Goal: Navigation & Orientation: Find specific page/section

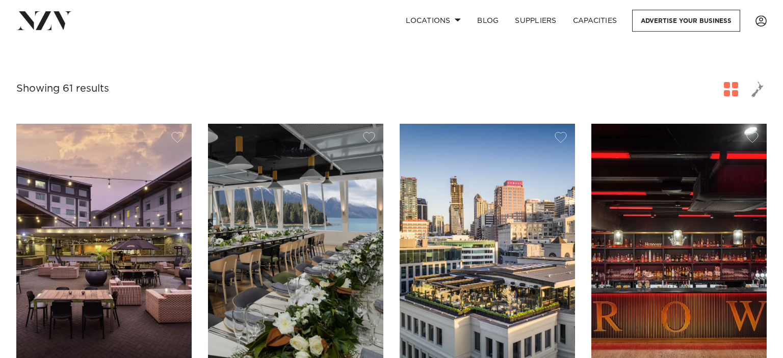
scroll to position [150, 0]
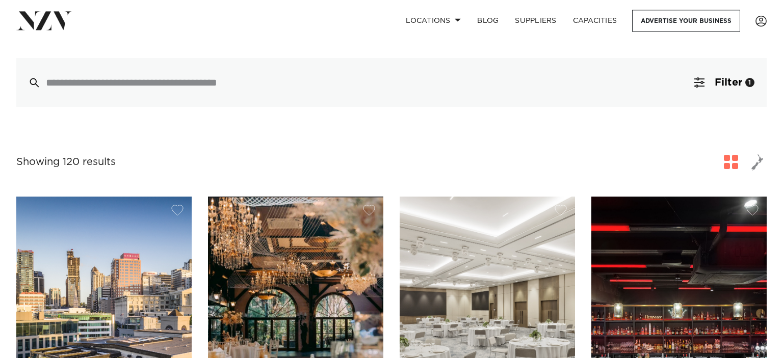
scroll to position [254, 0]
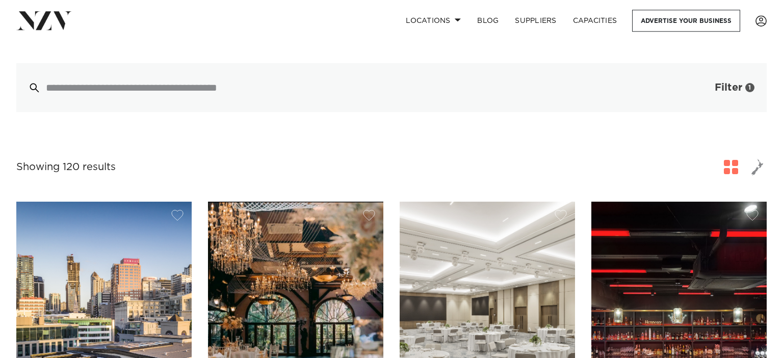
click at [732, 83] on span "Filter" at bounding box center [729, 88] width 28 height 10
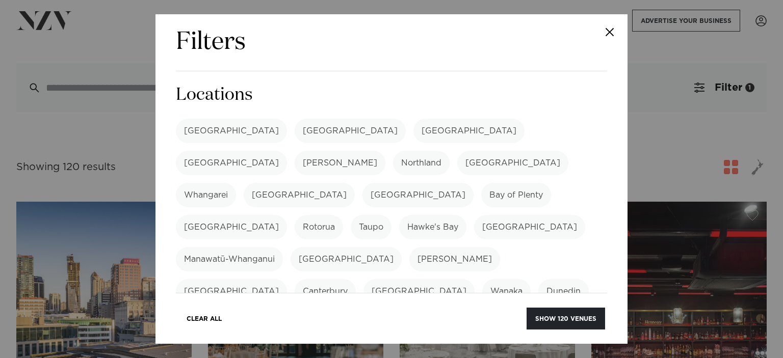
click at [615, 30] on button "Close" at bounding box center [610, 32] width 36 height 36
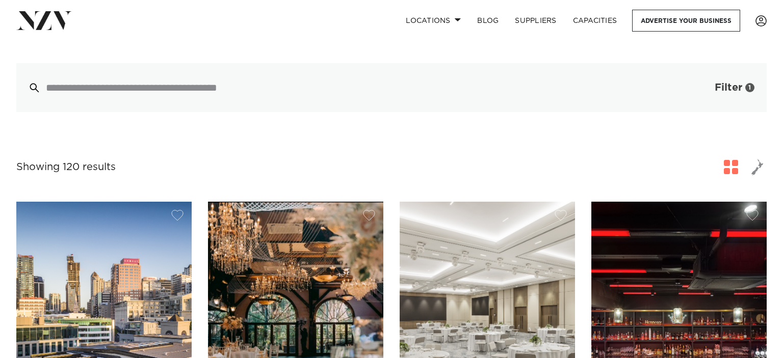
click at [698, 74] on button "Filter 1" at bounding box center [724, 87] width 85 height 49
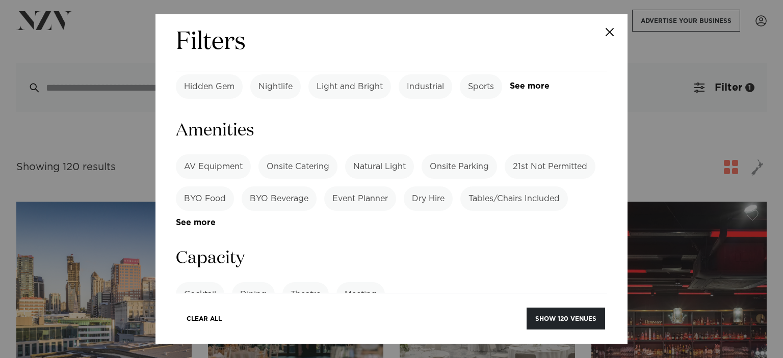
scroll to position [687, 0]
click at [380, 319] on input "number" at bounding box center [391, 333] width 431 height 28
click at [457, 282] on div "Cocktail Dining Theatre Meeting See more" at bounding box center [391, 294] width 431 height 24
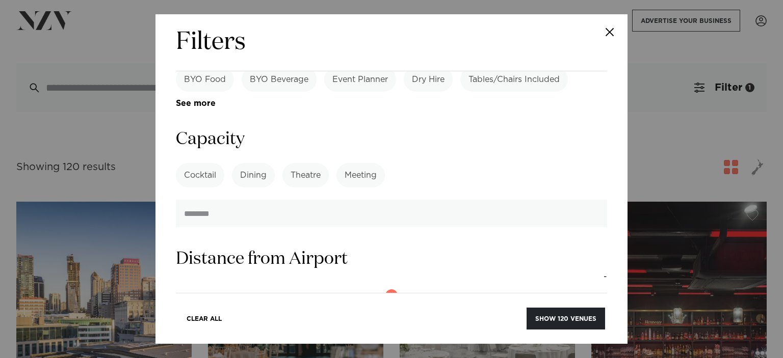
scroll to position [928, 0]
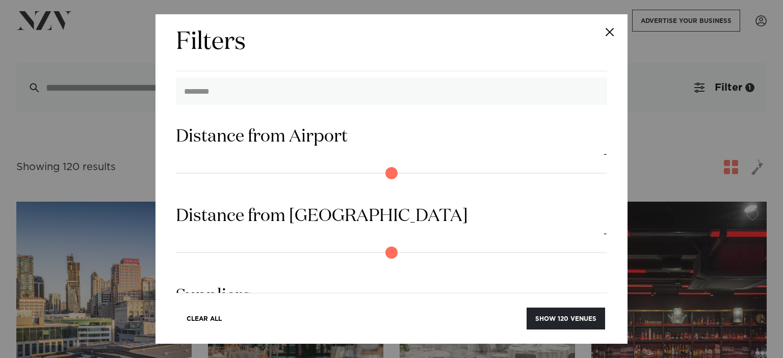
click at [613, 36] on button "Close" at bounding box center [610, 32] width 36 height 36
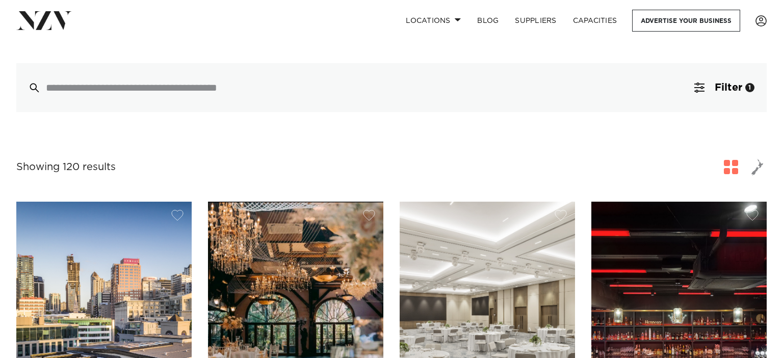
click at [747, 158] on div at bounding box center [744, 167] width 45 height 18
click at [752, 159] on span "button" at bounding box center [757, 167] width 12 height 17
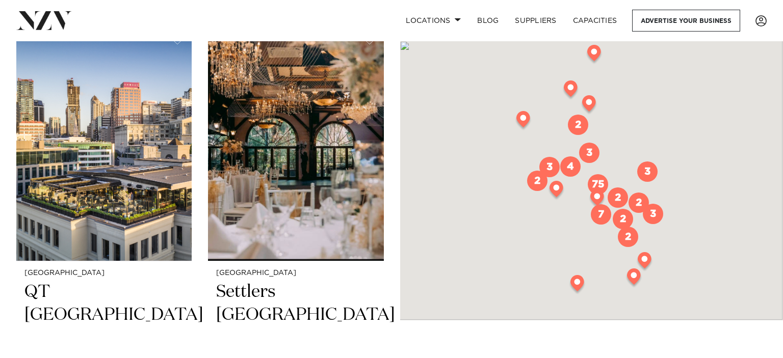
scroll to position [432, 0]
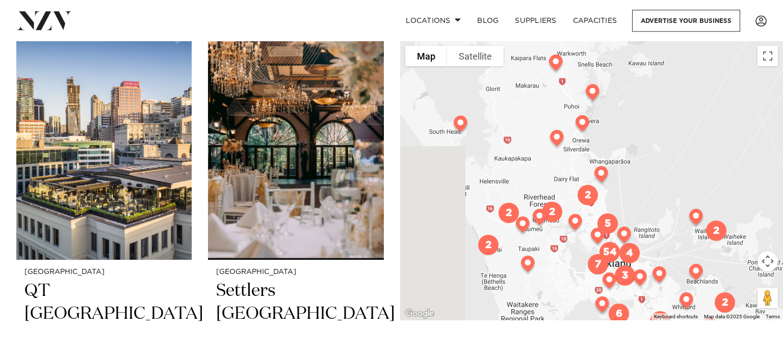
drag, startPoint x: 641, startPoint y: 241, endPoint x: 621, endPoint y: 133, distance: 110.4
click at [621, 133] on div at bounding box center [591, 180] width 383 height 279
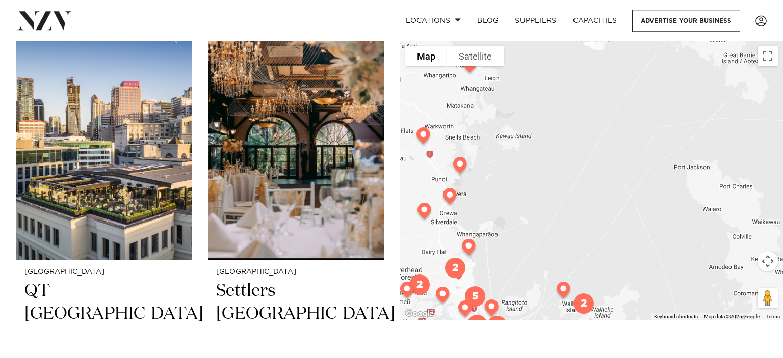
drag, startPoint x: 517, startPoint y: 267, endPoint x: 579, endPoint y: 231, distance: 72.0
click at [572, 237] on div at bounding box center [591, 180] width 383 height 279
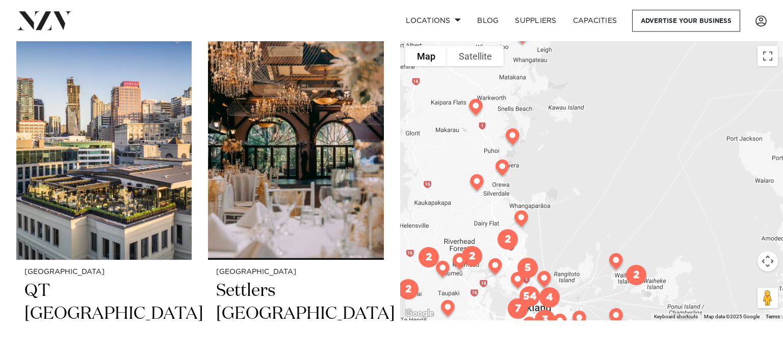
click at [480, 185] on img at bounding box center [477, 184] width 26 height 29
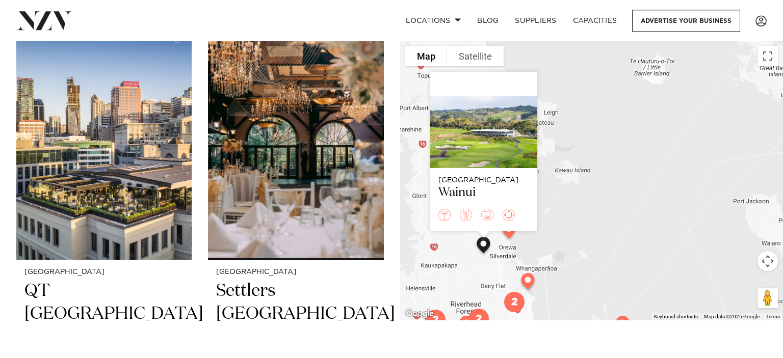
click at [527, 282] on img at bounding box center [528, 283] width 26 height 29
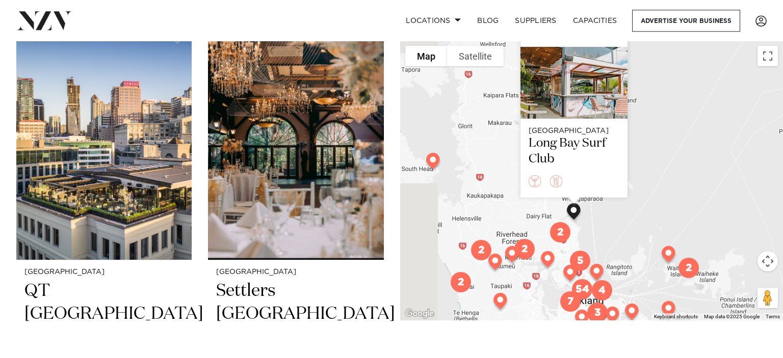
drag, startPoint x: 607, startPoint y: 223, endPoint x: 655, endPoint y: 153, distance: 85.0
click at [655, 153] on div "[GEOGRAPHIC_DATA] Long Bay Surf Club" at bounding box center [591, 180] width 383 height 279
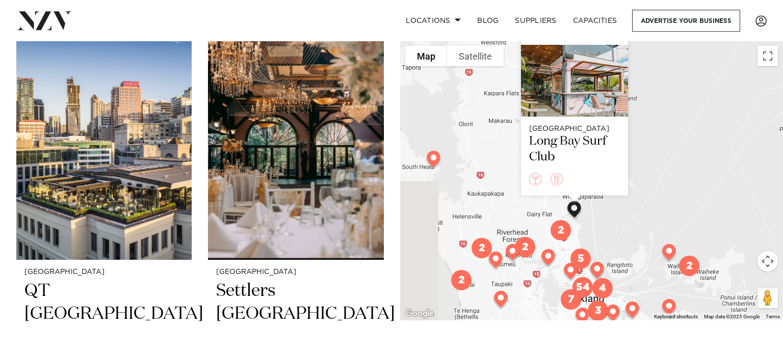
click at [556, 234] on img "2" at bounding box center [561, 230] width 29 height 29
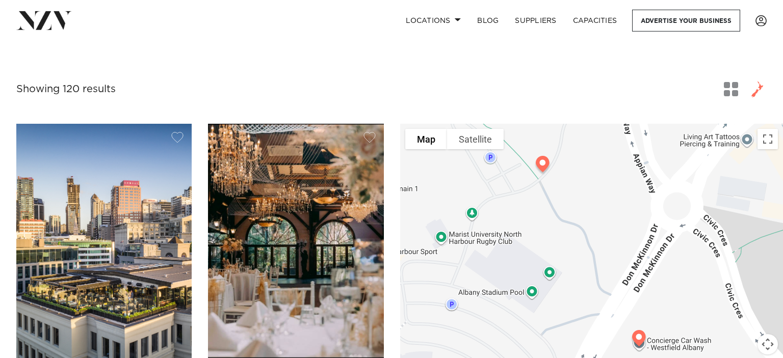
scroll to position [331, 0]
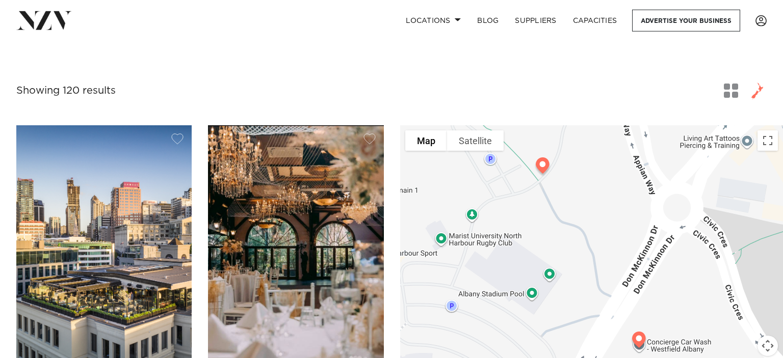
click at [730, 84] on span "button" at bounding box center [731, 91] width 14 height 14
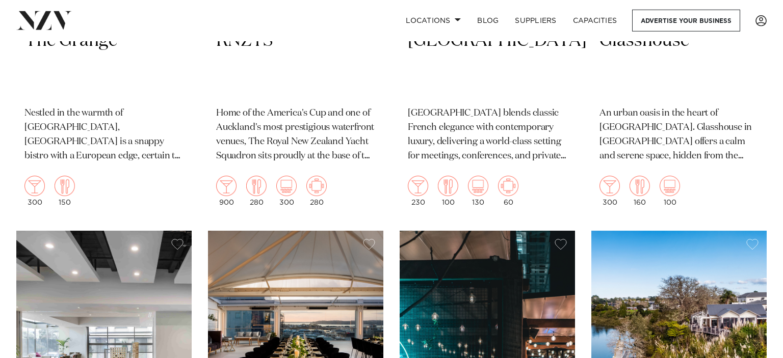
scroll to position [3200, 0]
